Goal: Information Seeking & Learning: Learn about a topic

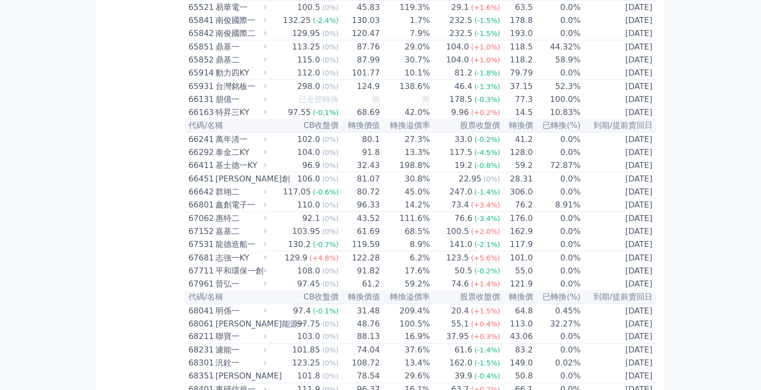
scroll to position [4411, 0]
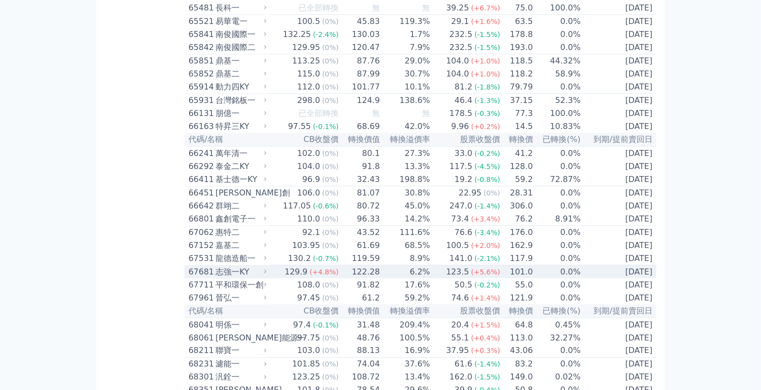
click at [216, 266] on div "志強一KY" at bounding box center [240, 272] width 49 height 12
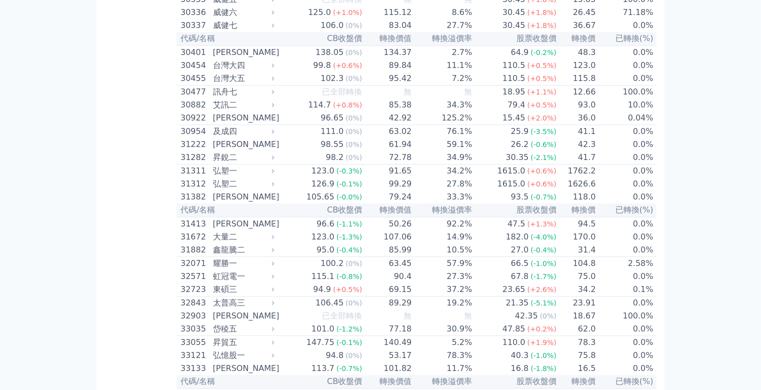
scroll to position [1468, 0]
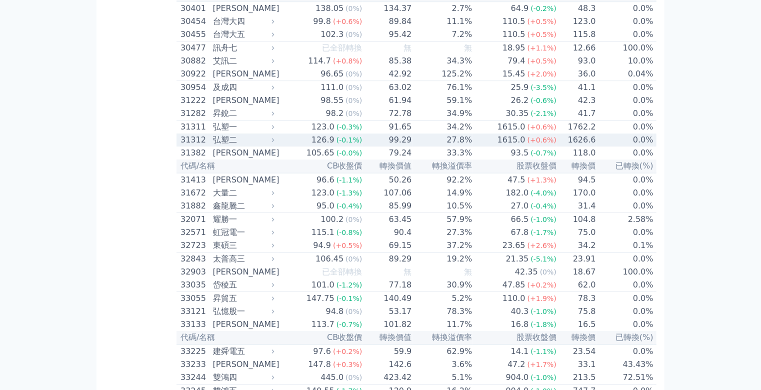
click at [213, 146] on div "弘塑二" at bounding box center [243, 140] width 60 height 12
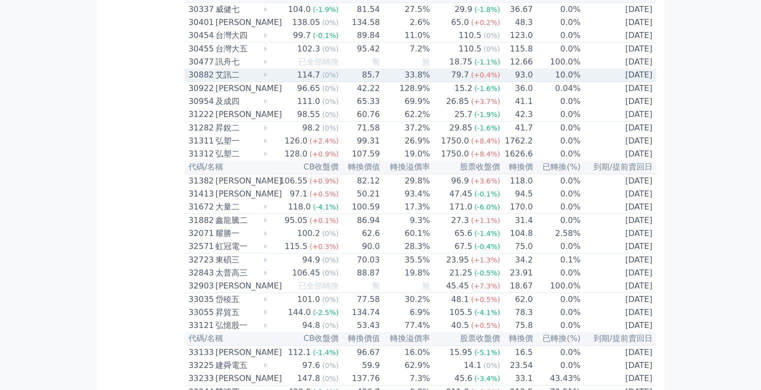
scroll to position [1467, 0]
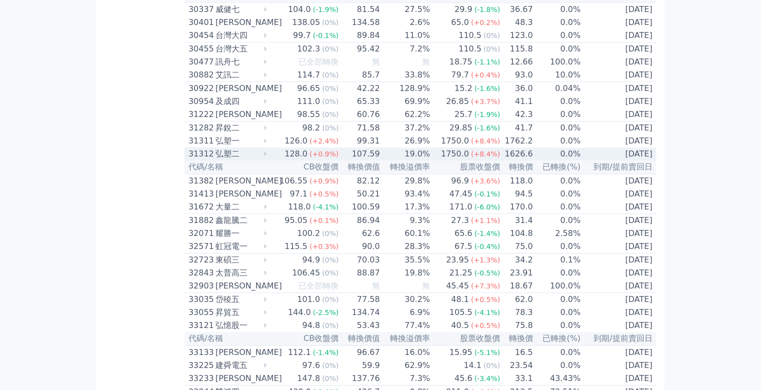
click at [216, 160] on div "弘塑二" at bounding box center [240, 154] width 49 height 12
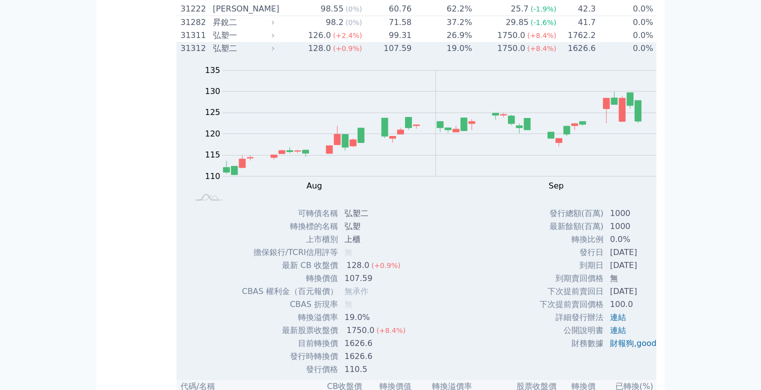
scroll to position [1587, 0]
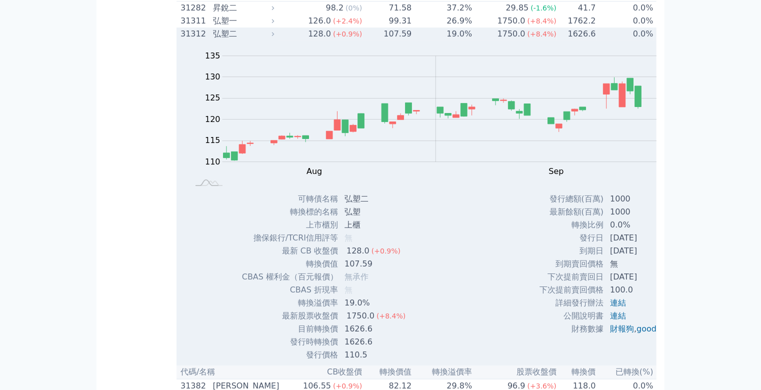
click at [213, 40] on div "弘塑二" at bounding box center [243, 34] width 60 height 12
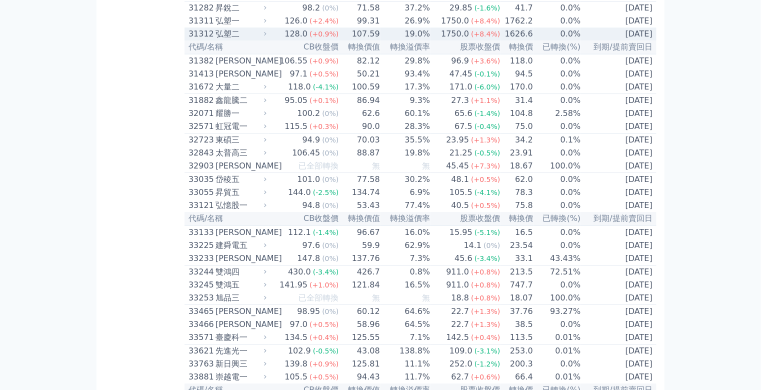
click at [216, 40] on div "弘塑二" at bounding box center [240, 34] width 49 height 12
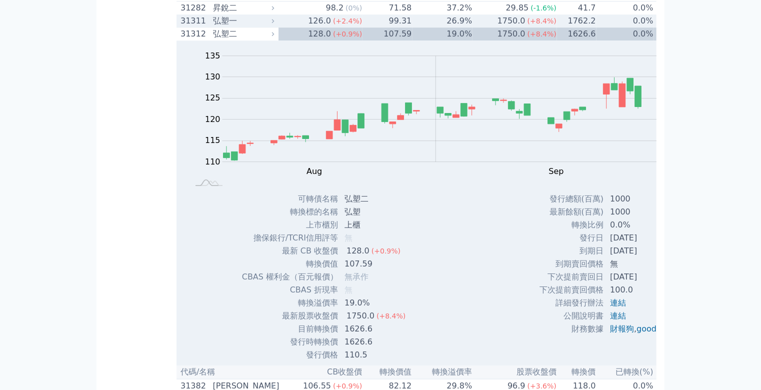
click at [213, 27] on div "弘塑一" at bounding box center [243, 21] width 60 height 12
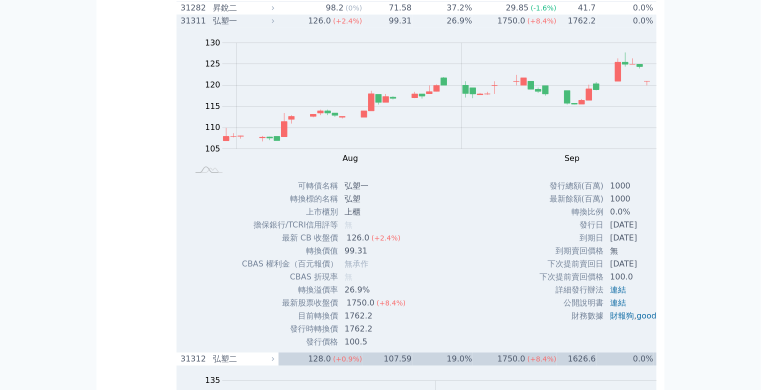
click at [213, 27] on div "弘塑一" at bounding box center [243, 21] width 60 height 12
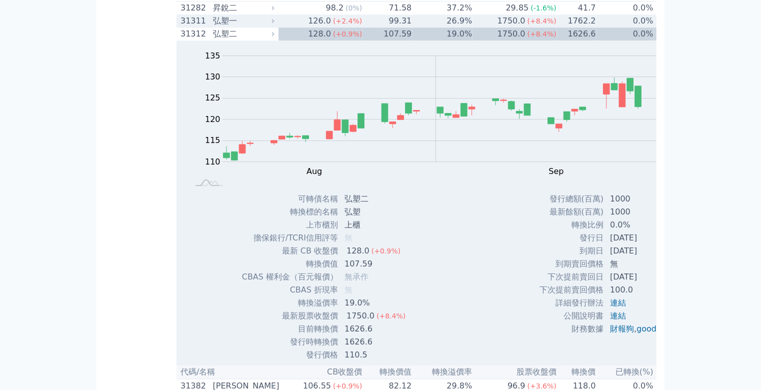
click at [213, 27] on div "弘塑一" at bounding box center [243, 21] width 60 height 12
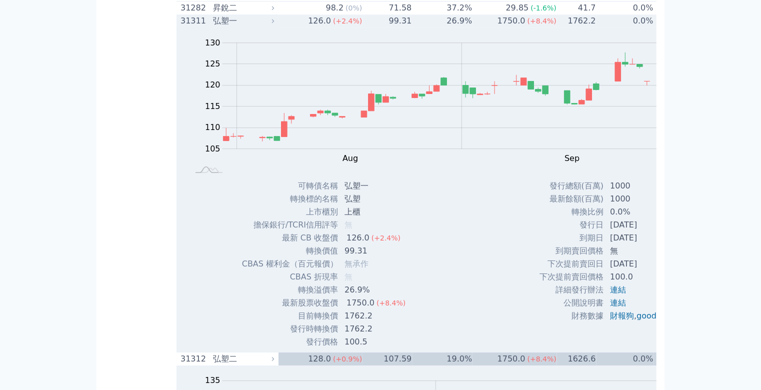
click at [213, 27] on div "弘塑一" at bounding box center [243, 21] width 60 height 12
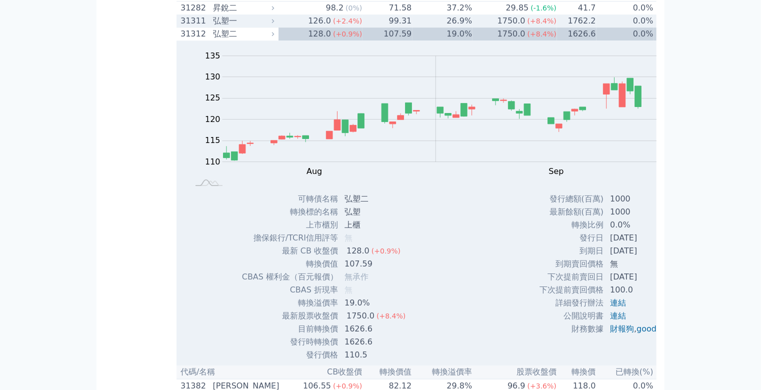
click at [213, 27] on div "弘塑一" at bounding box center [243, 21] width 60 height 12
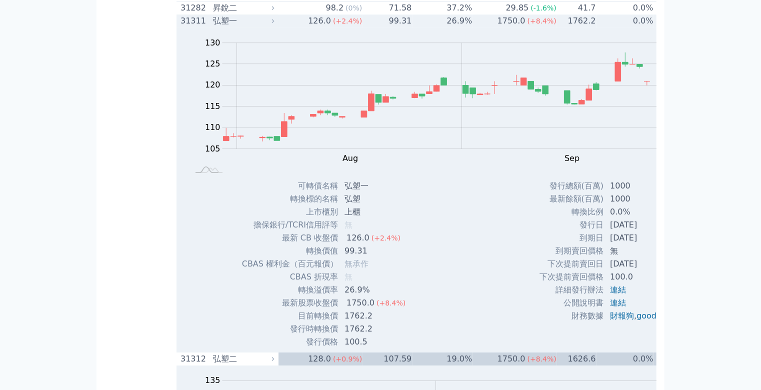
click at [213, 27] on div "弘塑一" at bounding box center [243, 21] width 60 height 12
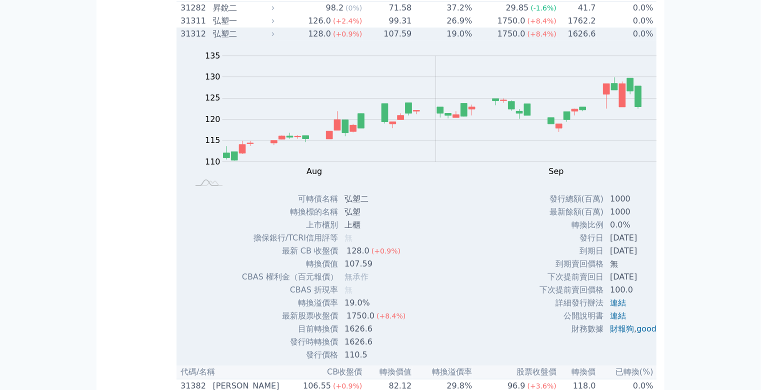
click at [213, 40] on div "弘塑二" at bounding box center [243, 34] width 60 height 12
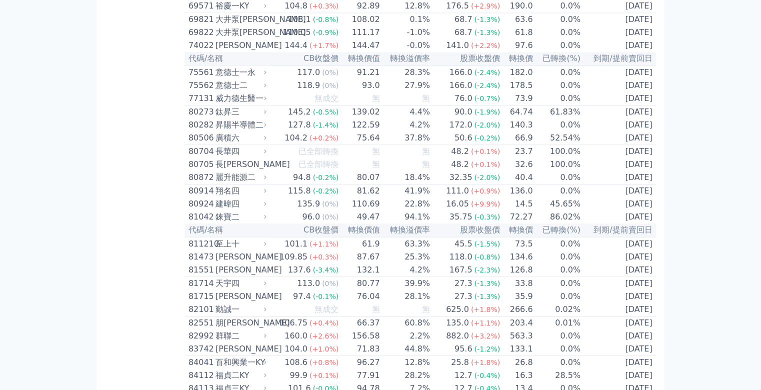
scroll to position [5068, 0]
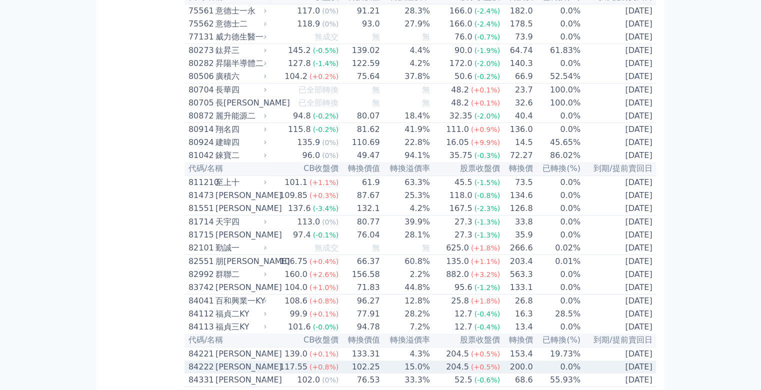
click at [189, 361] on div "84222" at bounding box center [201, 367] width 25 height 12
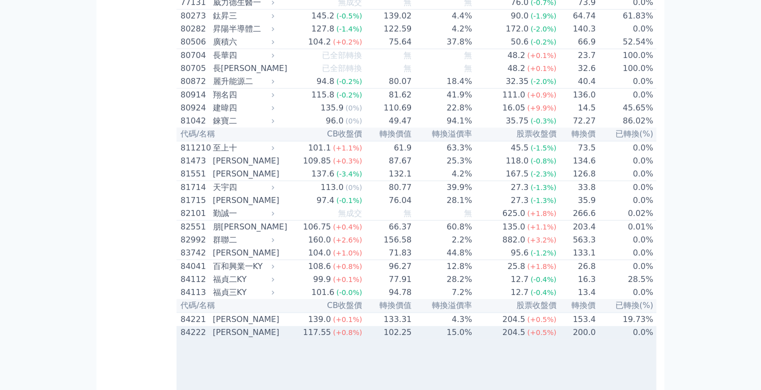
scroll to position [5148, 0]
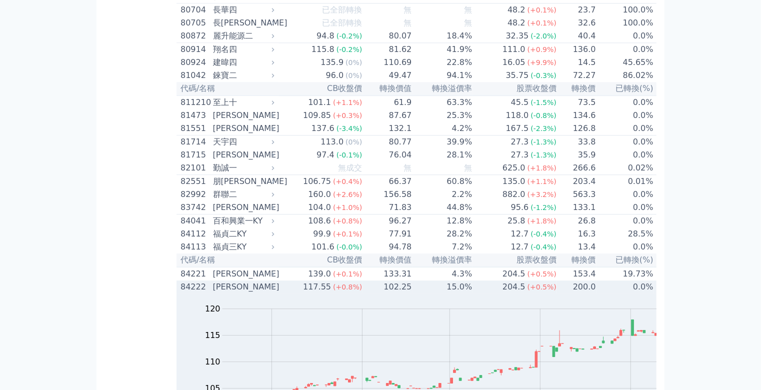
click at [181, 281] on div "84222" at bounding box center [196, 287] width 30 height 12
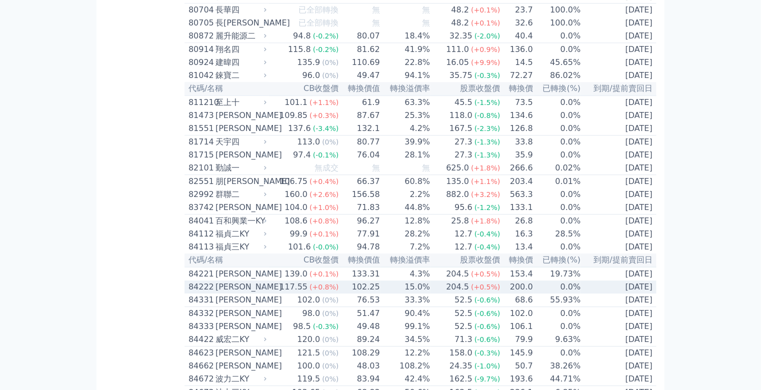
click at [189, 281] on div "84222" at bounding box center [201, 287] width 25 height 12
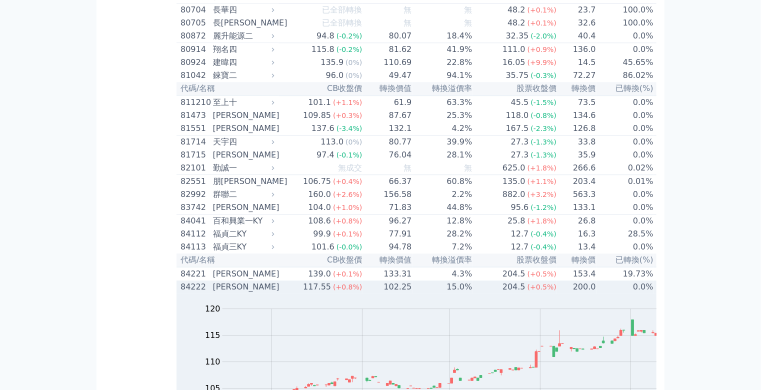
click at [181, 281] on div "84222" at bounding box center [196, 287] width 30 height 12
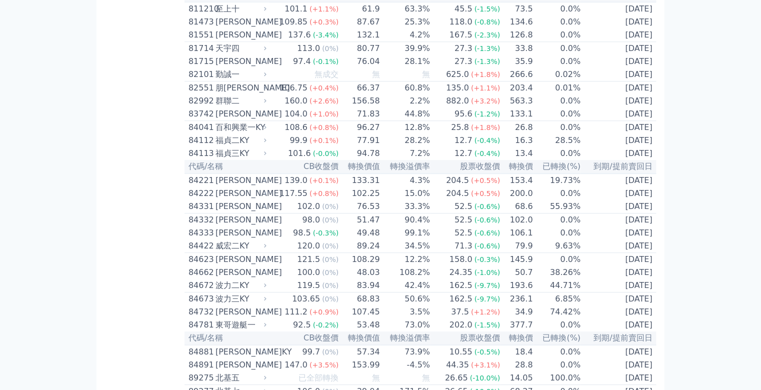
scroll to position [5266, 0]
